Goal: Transaction & Acquisition: Purchase product/service

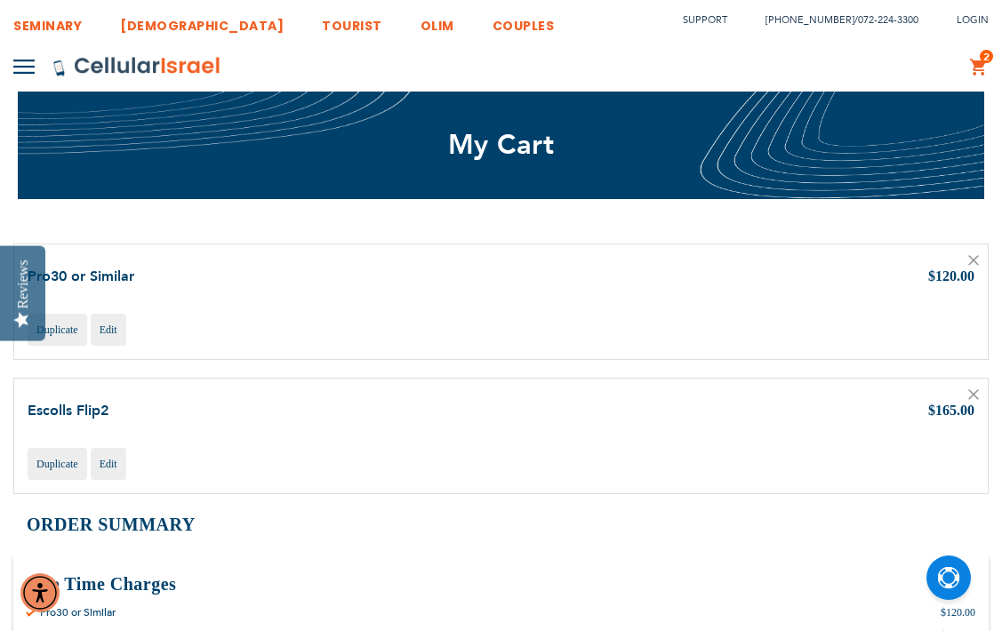
click at [973, 260] on icon at bounding box center [973, 260] width 9 height 9
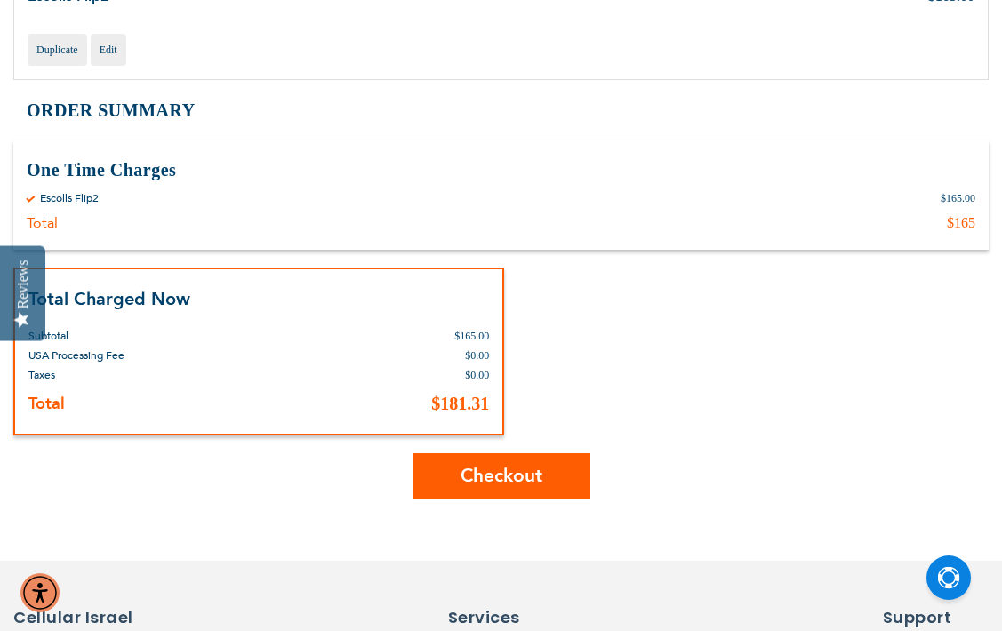
scroll to position [282, 0]
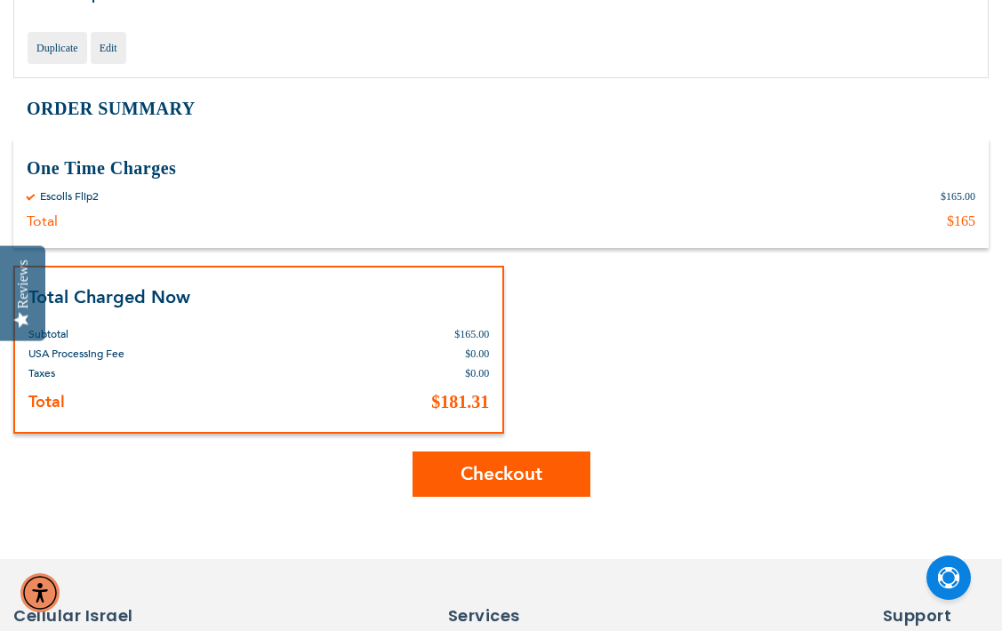
click at [517, 458] on button "Checkout" at bounding box center [502, 474] width 178 height 45
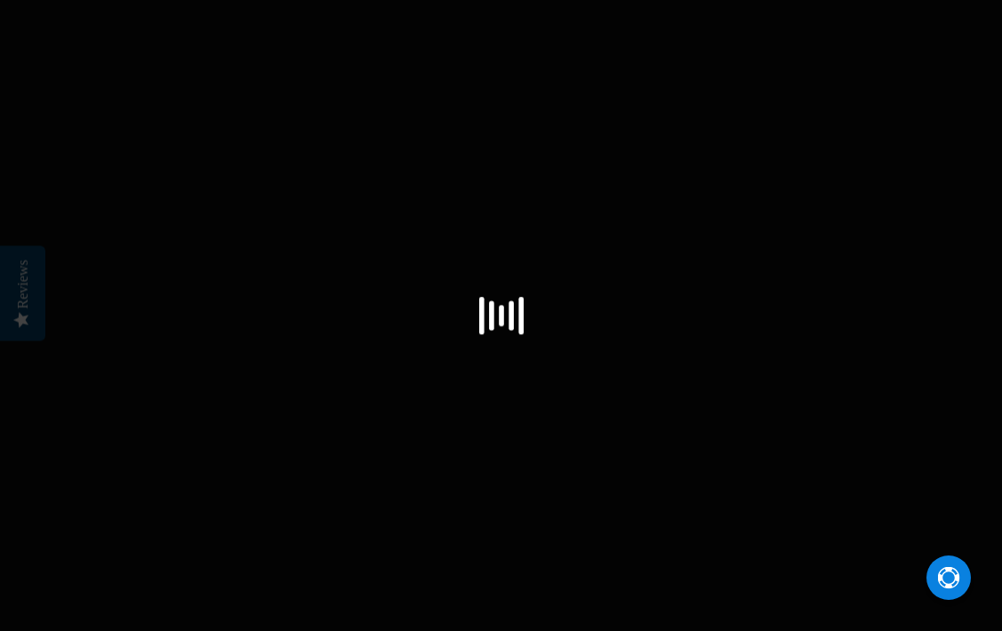
select select "US"
checkbox input "true"
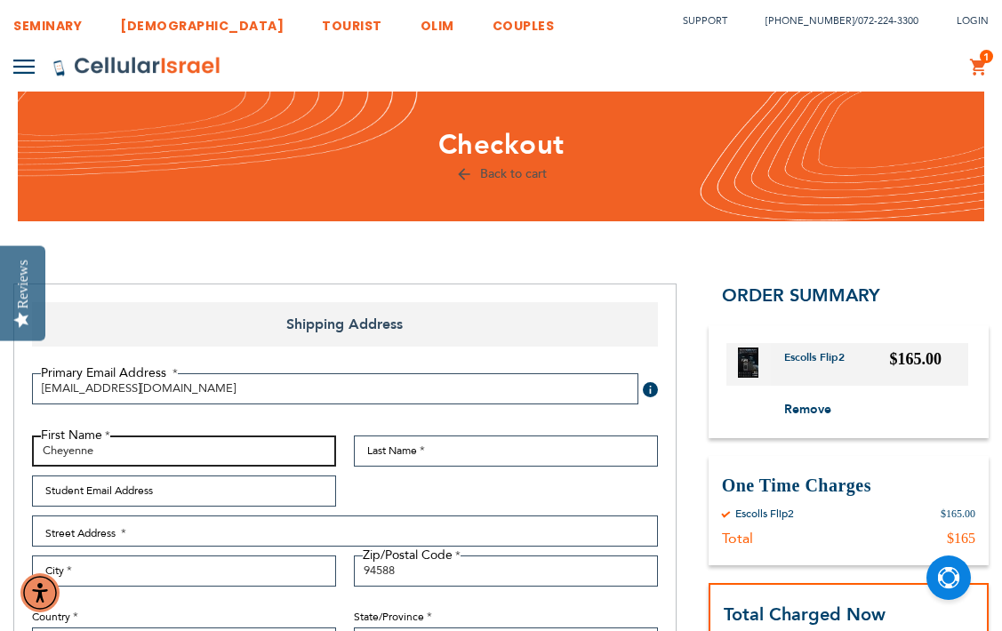
type input "Cheyenne"
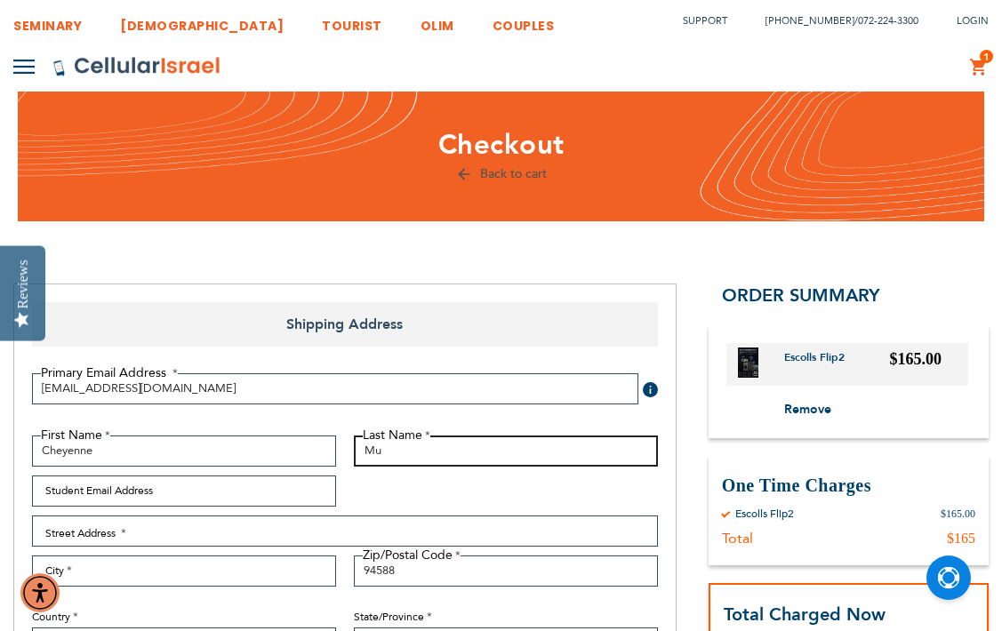
type input "M"
type input "Tauzer"
click at [551, 494] on div "First Name Cheyenne Last Name Tauzer Student Email Address Street Address Stree…" at bounding box center [345, 572] width 644 height 273
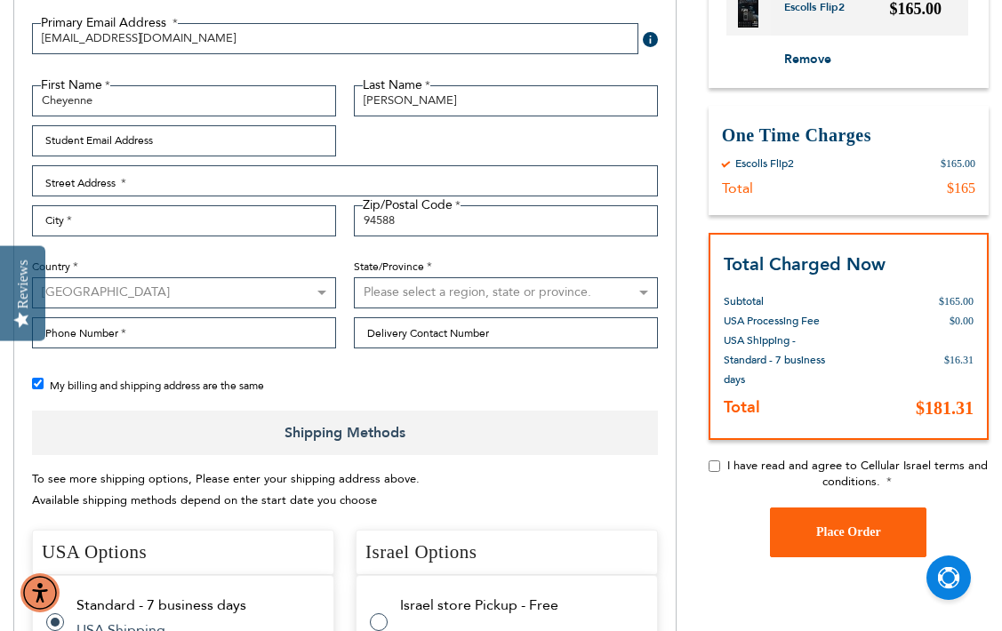
scroll to position [277, 0]
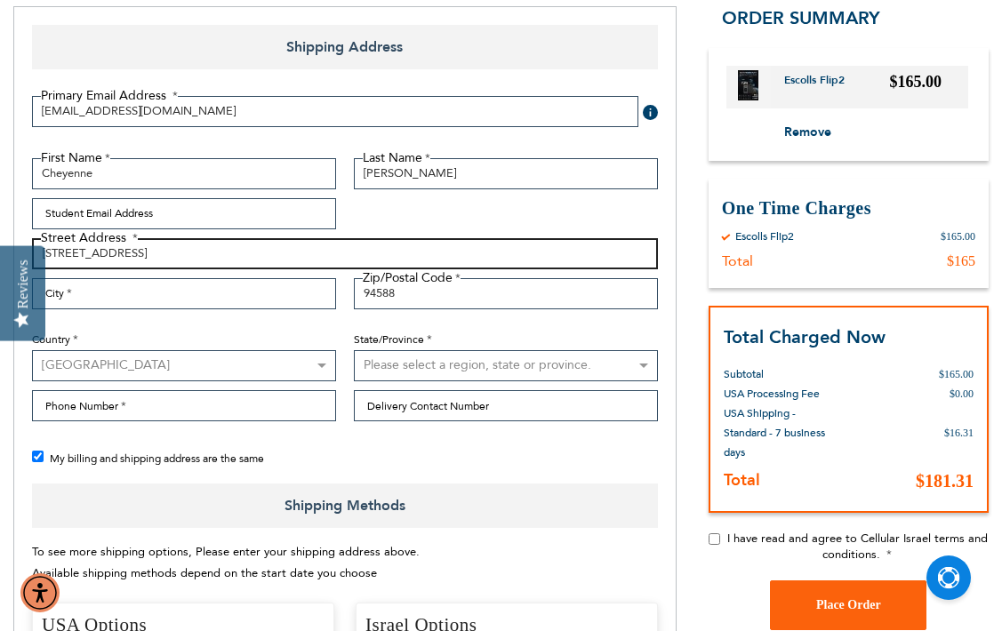
type input "4847 Hopyard Rd STE 4-178"
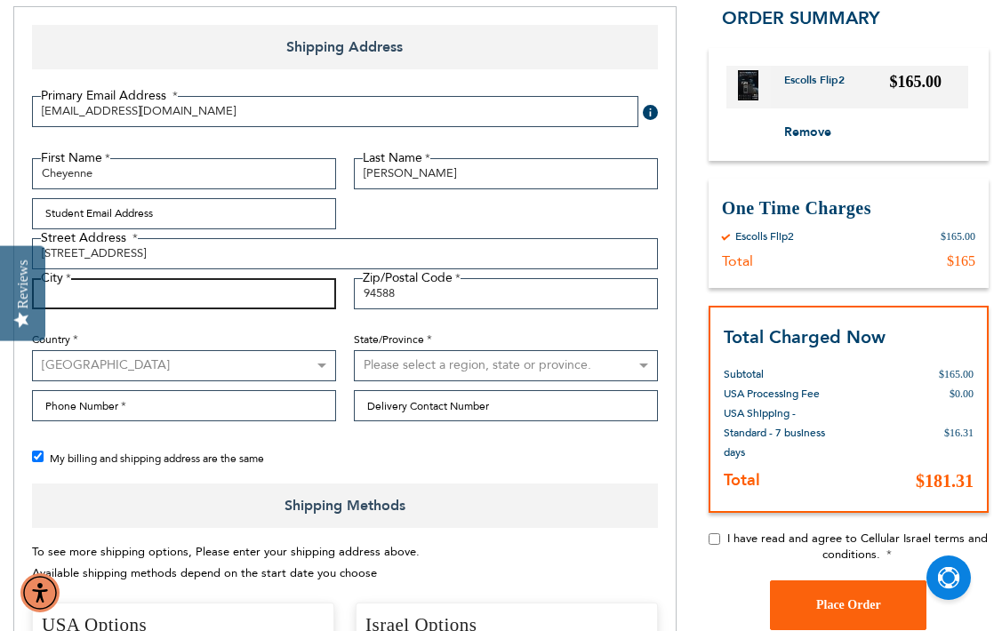
click at [91, 295] on input "City" at bounding box center [184, 293] width 304 height 31
type input "Pleasanton"
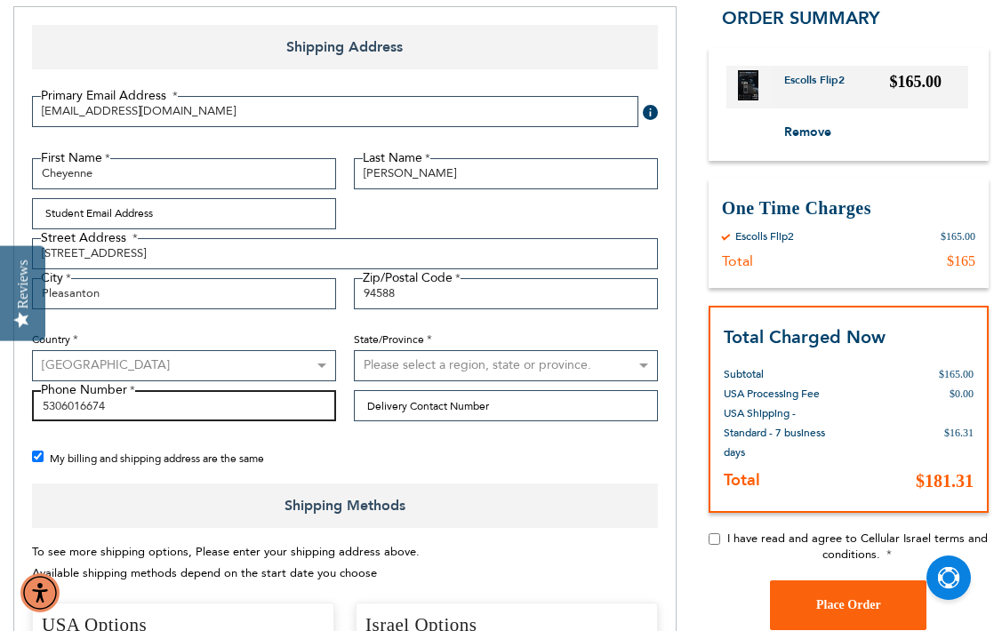
type input "5306016674"
click at [369, 454] on div "My billing and shipping address are the same" at bounding box center [354, 459] width 644 height 22
select select "12"
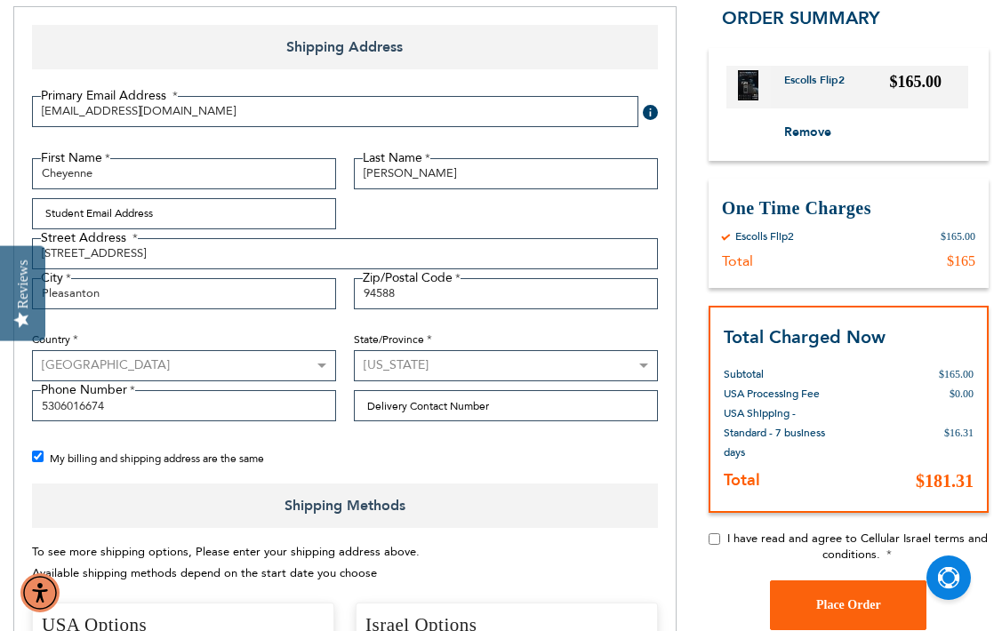
click at [278, 330] on div "Country Australia Austria Belgium Brazil Canada Czechia Denmark Finland France …" at bounding box center [184, 350] width 322 height 64
click at [460, 460] on div "My billing and shipping address are the same" at bounding box center [354, 459] width 644 height 22
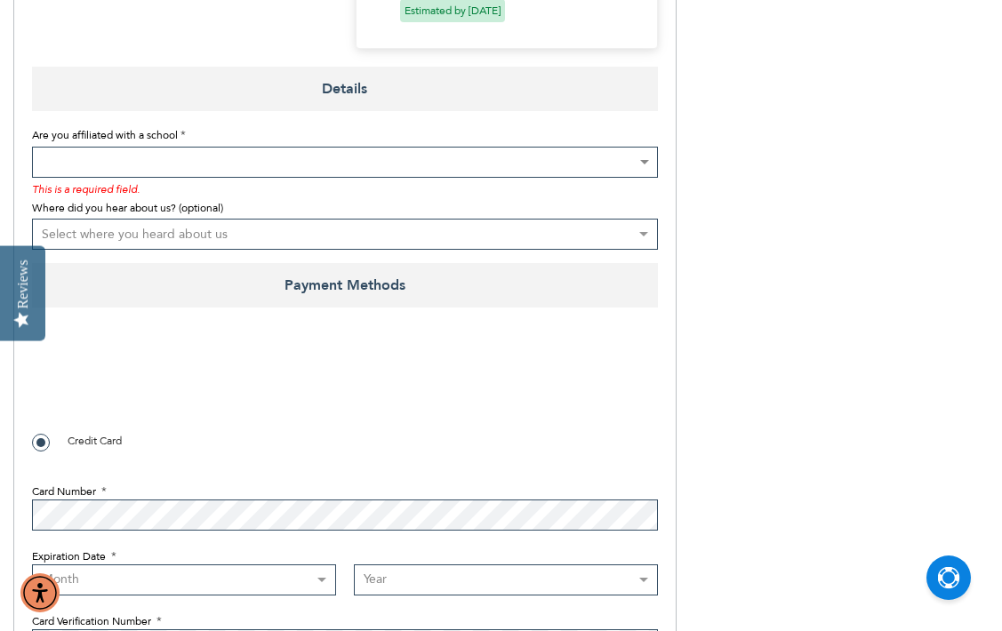
scroll to position [1546, 0]
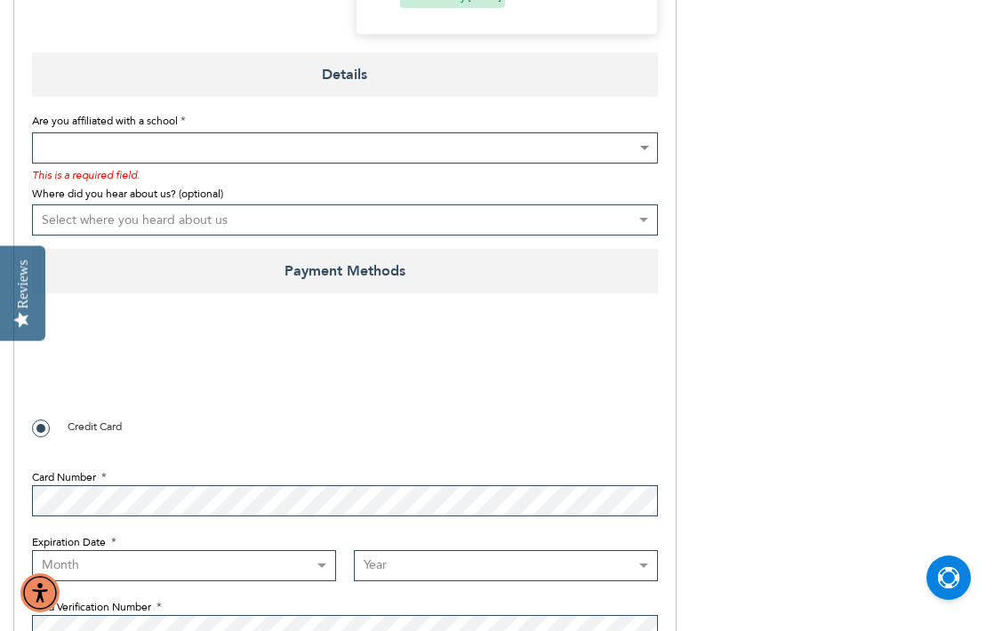
click at [330, 133] on span at bounding box center [345, 148] width 626 height 31
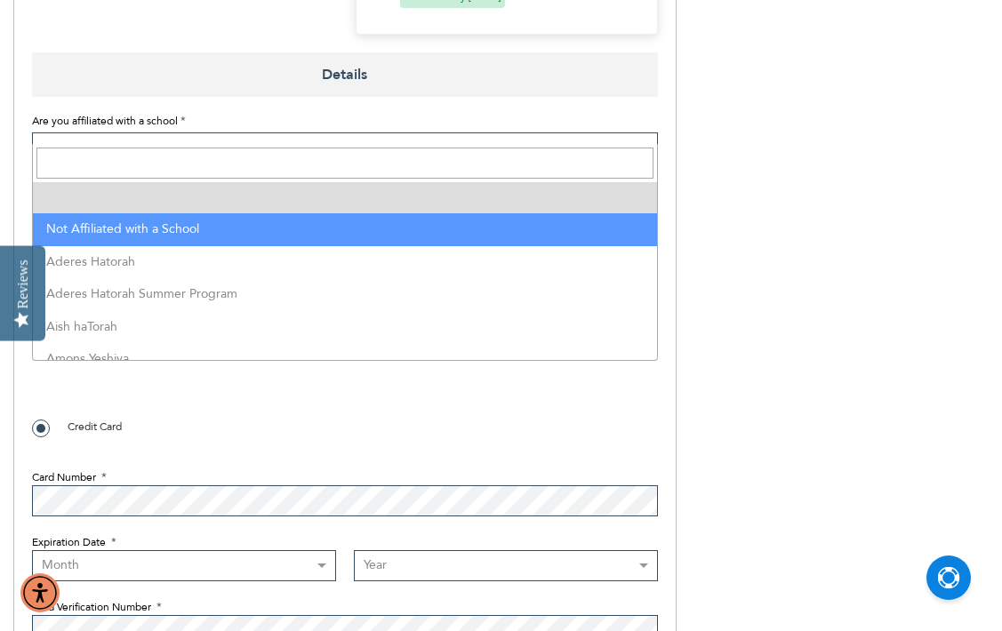
select select "199"
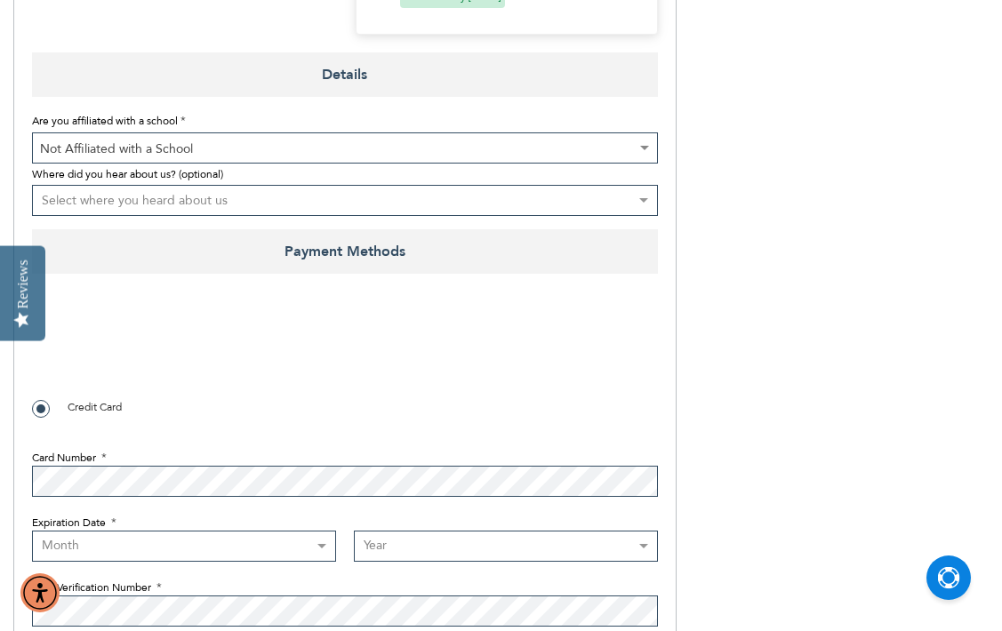
select select "3"
click at [257, 133] on span "Not Affiliated with a School" at bounding box center [345, 148] width 624 height 31
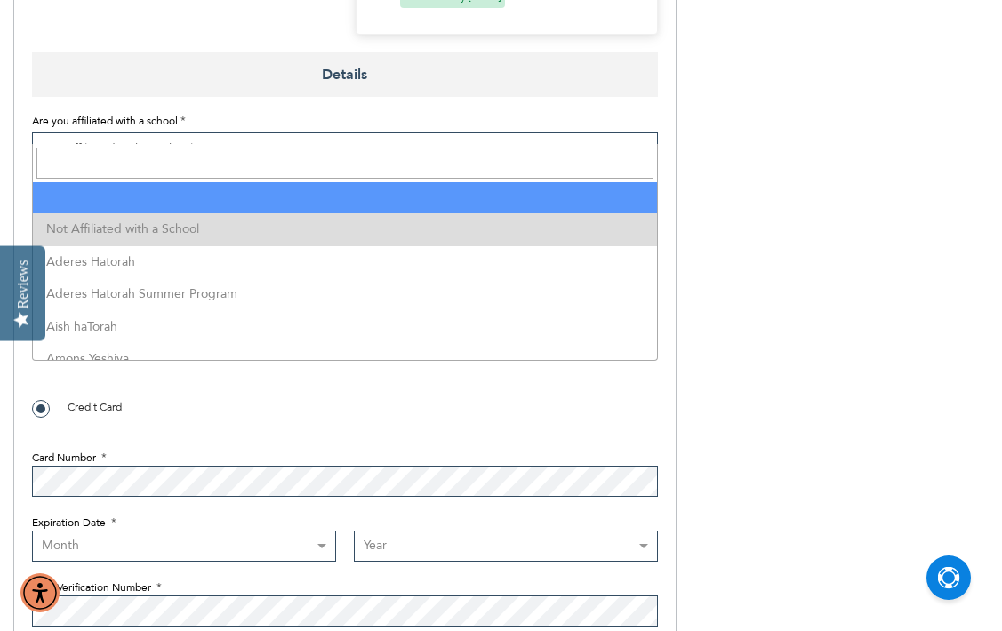
click at [219, 165] on input "Search" at bounding box center [344, 163] width 617 height 31
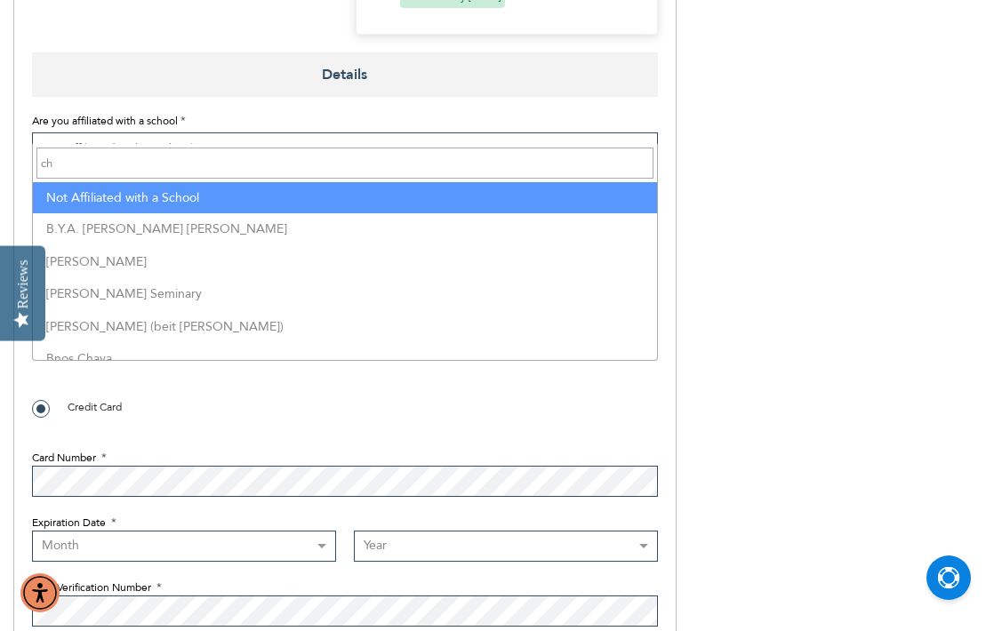
type input "c"
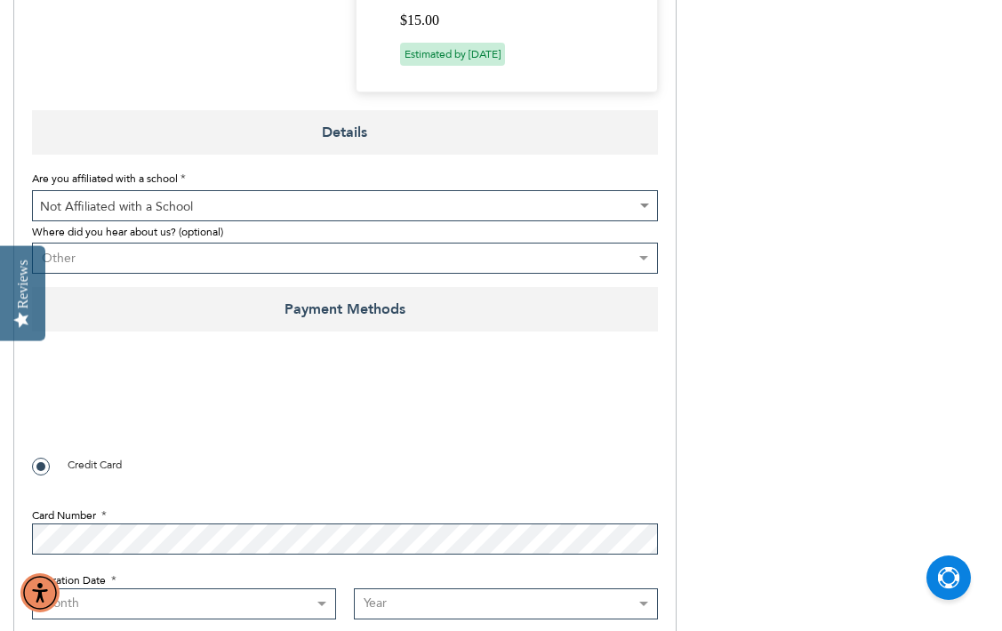
scroll to position [1475, 0]
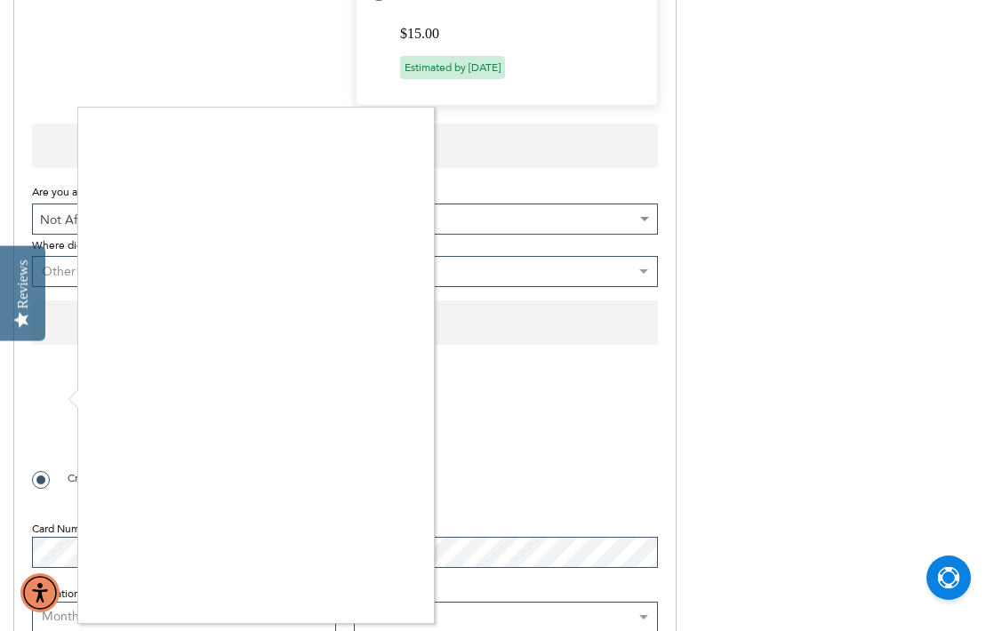
checkbox input "true"
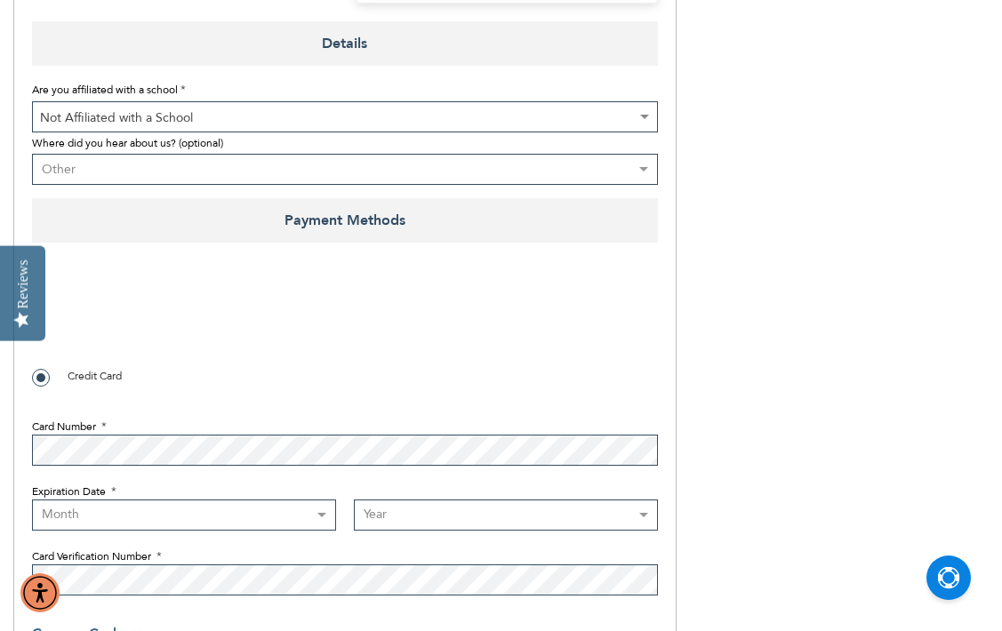
scroll to position [1598, 0]
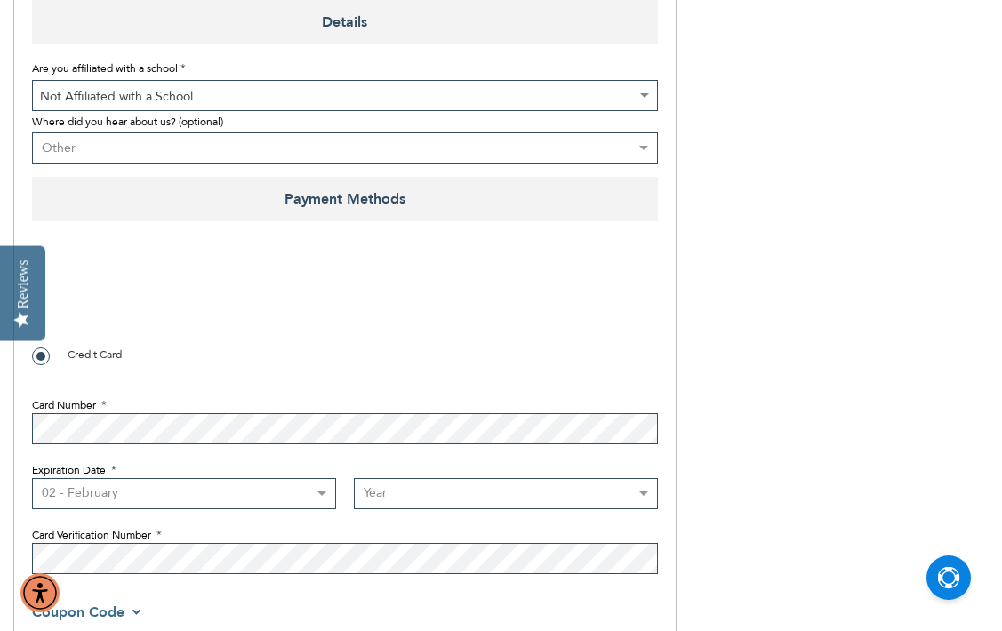
select select "10"
select select "2027"
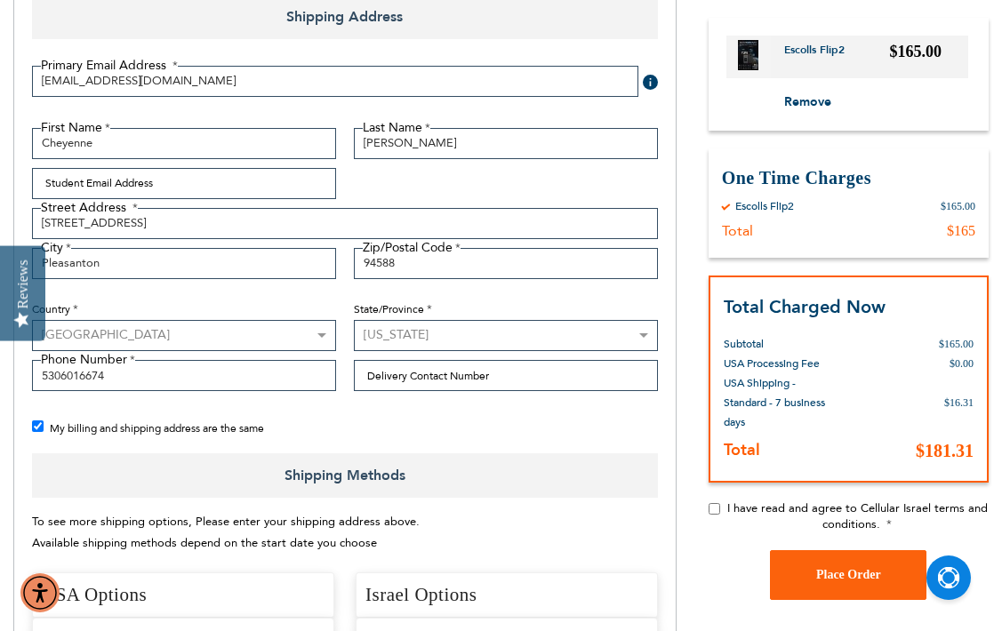
scroll to position [287, 0]
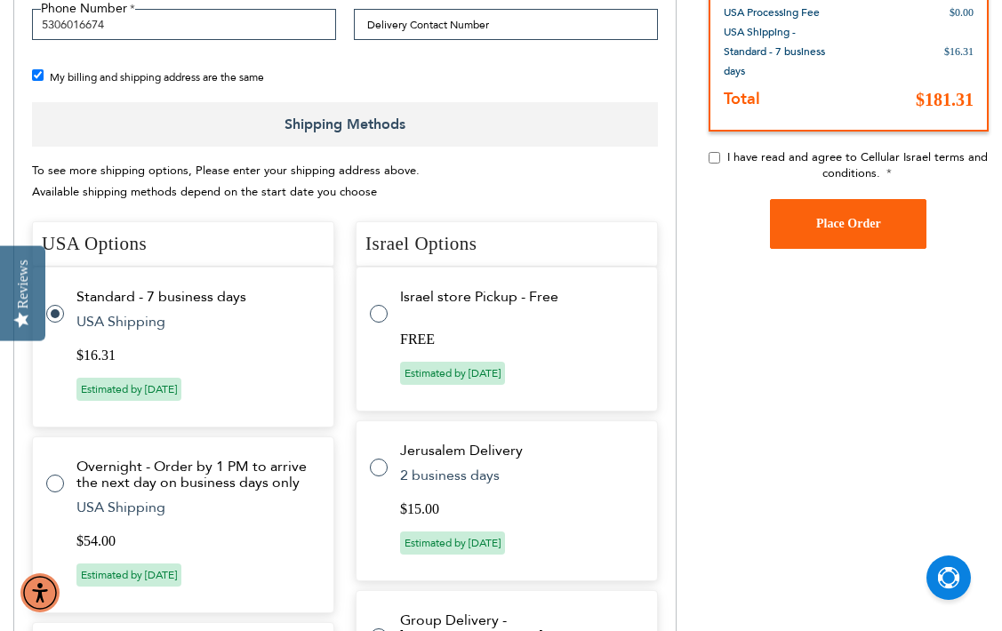
scroll to position [672, 0]
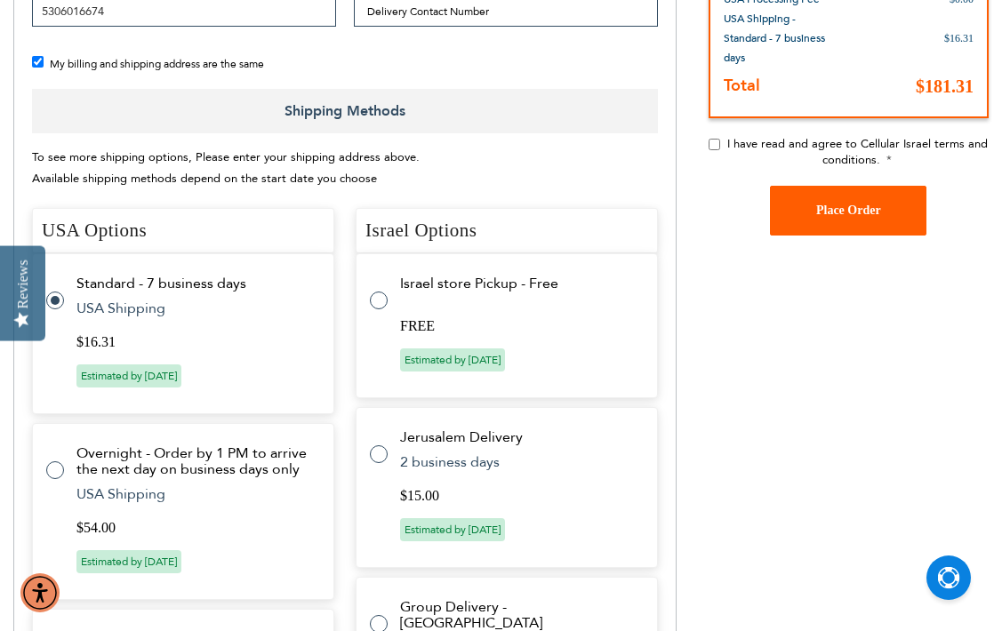
click at [885, 209] on button "Place Order" at bounding box center [848, 211] width 157 height 50
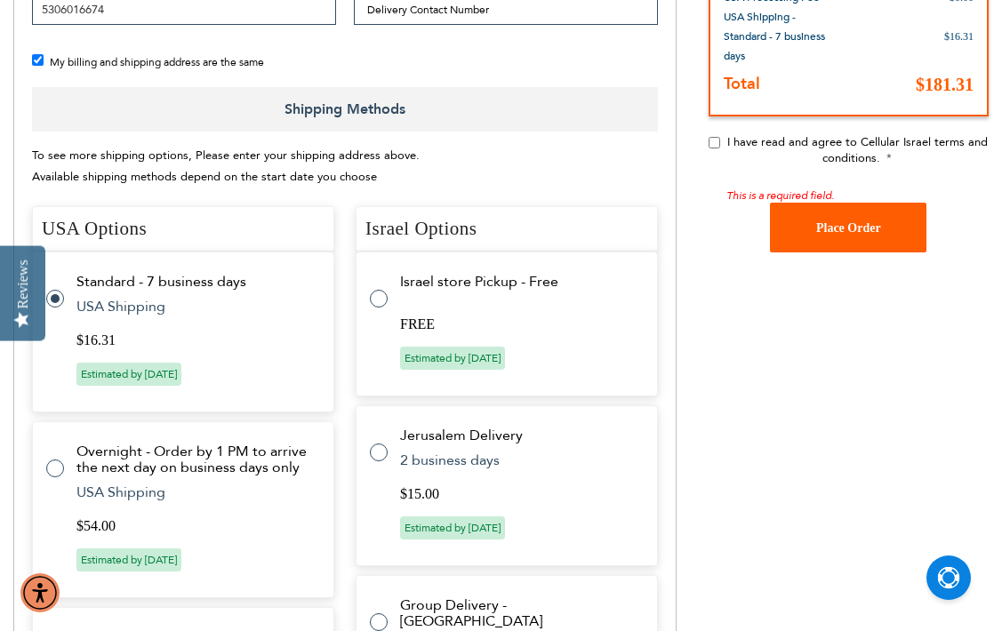
scroll to position [675, 0]
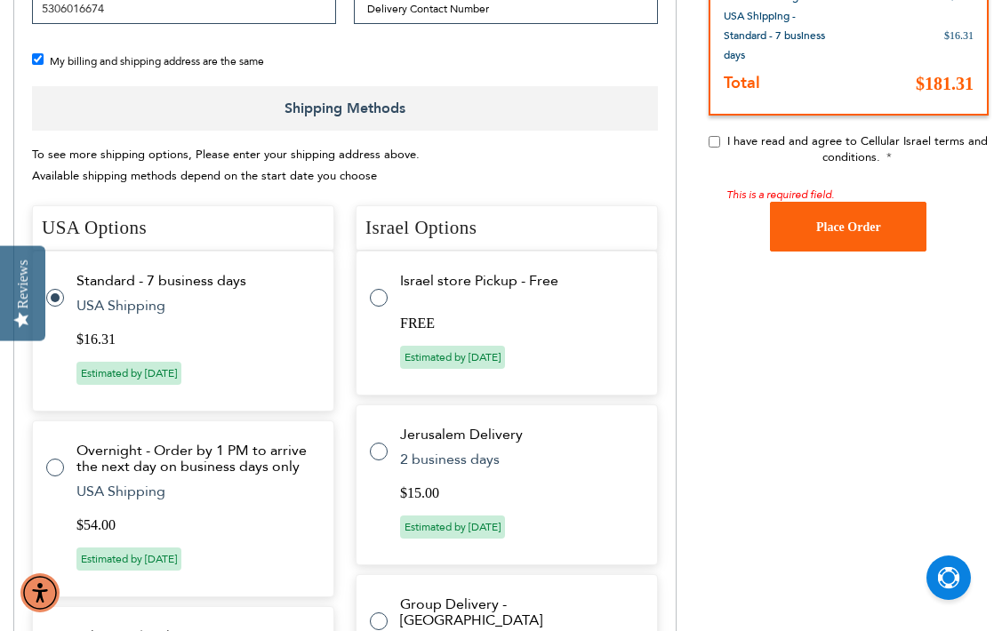
click at [717, 140] on input "I have read and agree to Cellular Israel terms and conditions." at bounding box center [715, 142] width 12 height 12
checkbox input "true"
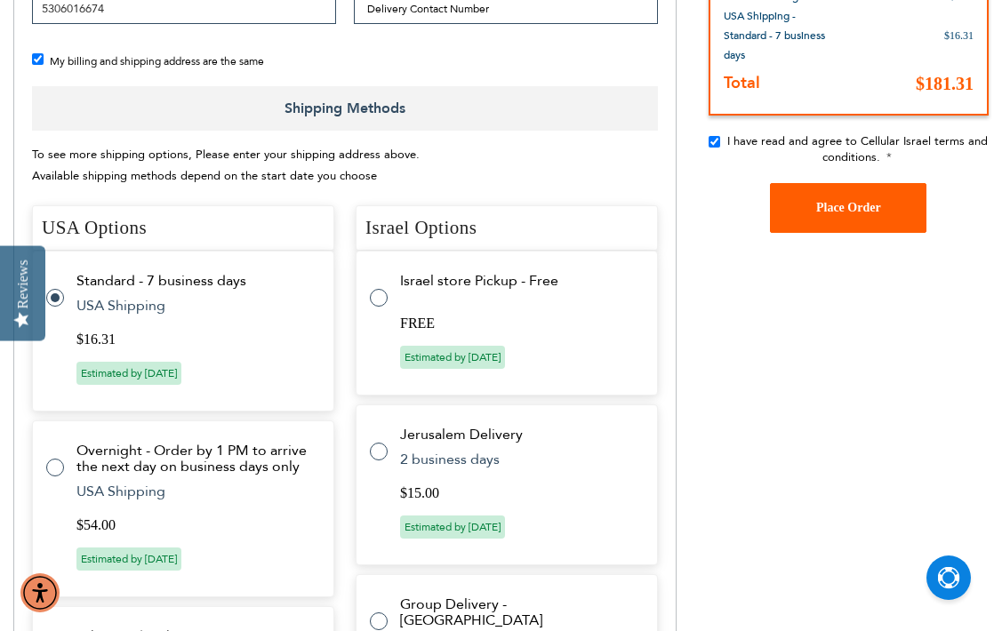
checkbox input "false"
click at [888, 213] on button "Place Order" at bounding box center [848, 208] width 157 height 50
